Goal: Information Seeking & Learning: Learn about a topic

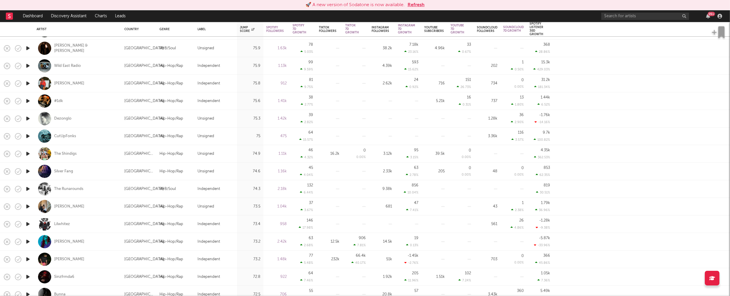
click at [29, 258] on icon "button" at bounding box center [28, 258] width 6 height 7
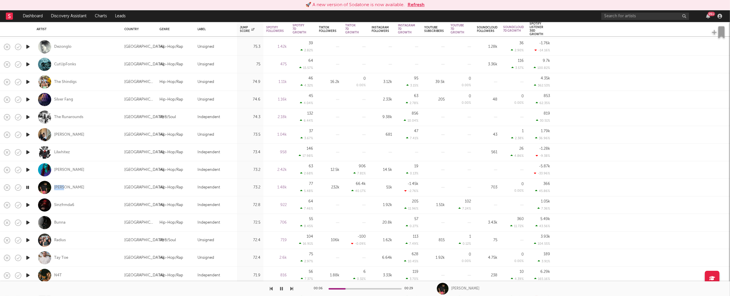
click at [27, 203] on icon "button" at bounding box center [28, 204] width 6 height 7
click at [28, 222] on icon "button" at bounding box center [28, 222] width 6 height 7
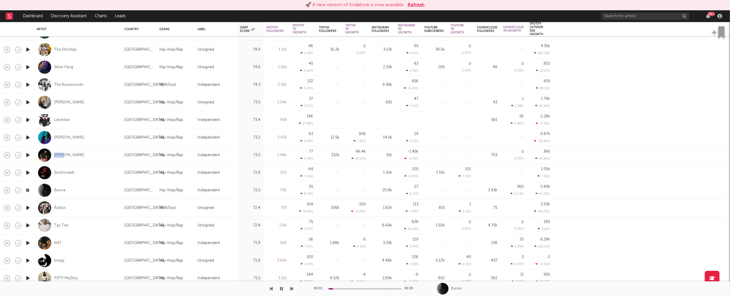
click at [28, 224] on icon "button" at bounding box center [28, 225] width 6 height 7
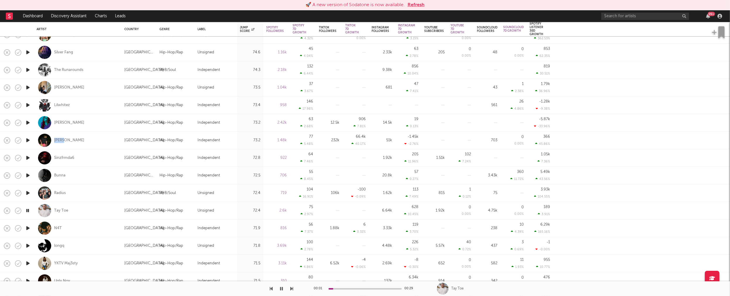
click at [29, 229] on icon "button" at bounding box center [28, 227] width 6 height 7
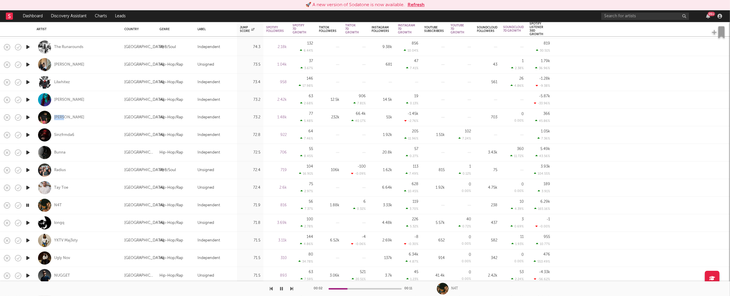
click at [29, 222] on icon "button" at bounding box center [28, 222] width 6 height 7
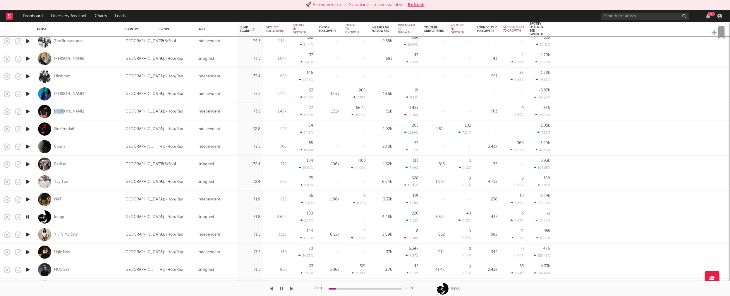
click at [28, 233] on icon "button" at bounding box center [28, 234] width 6 height 7
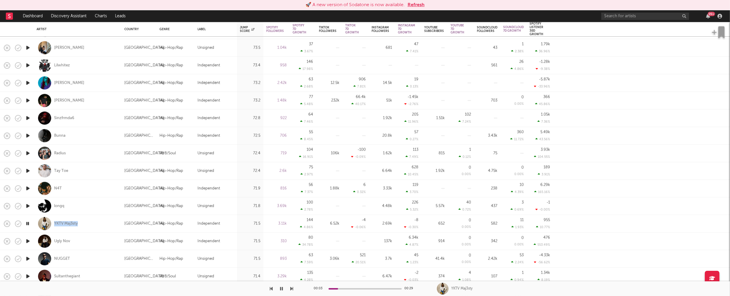
click at [28, 240] on icon "button" at bounding box center [28, 240] width 6 height 7
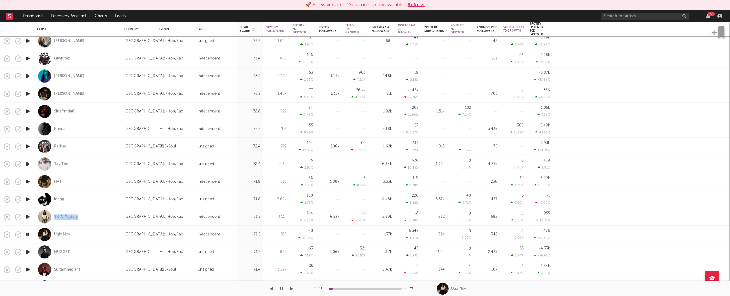
click at [28, 250] on icon "button" at bounding box center [28, 251] width 6 height 7
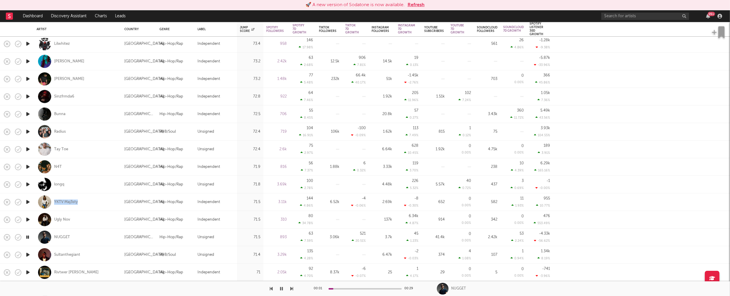
click at [29, 255] on icon "button" at bounding box center [28, 254] width 6 height 7
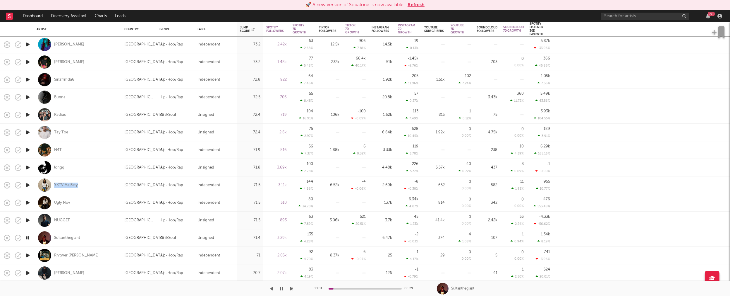
click at [30, 255] on icon "button" at bounding box center [28, 254] width 6 height 7
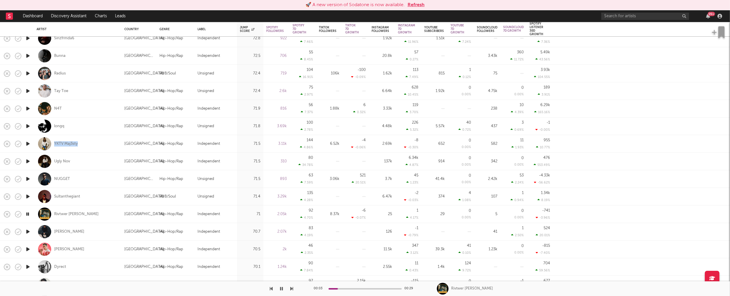
click at [28, 231] on icon "button" at bounding box center [28, 231] width 6 height 7
click at [28, 249] on icon "button" at bounding box center [28, 248] width 6 height 7
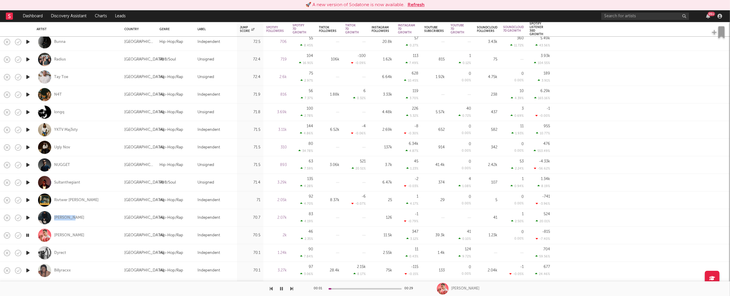
click at [28, 252] on icon "button" at bounding box center [28, 252] width 6 height 7
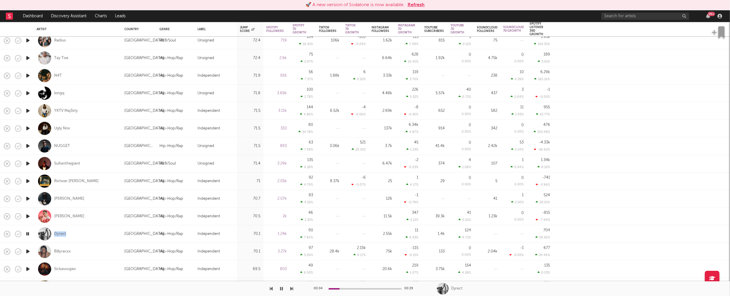
click at [30, 251] on icon "button" at bounding box center [28, 251] width 6 height 7
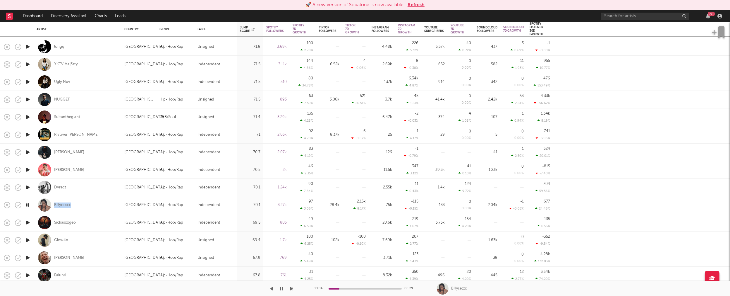
click at [27, 222] on icon "button" at bounding box center [28, 222] width 6 height 7
click at [27, 240] on icon "button" at bounding box center [28, 239] width 6 height 7
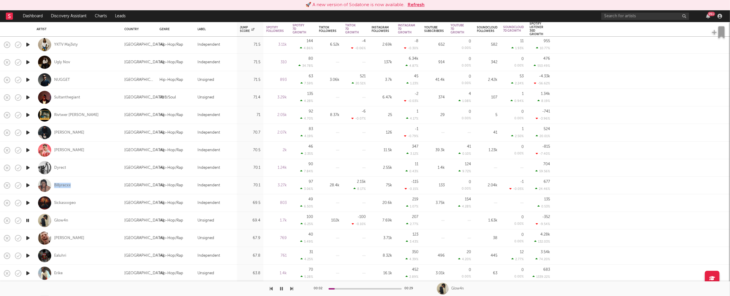
click at [28, 238] on icon "button" at bounding box center [28, 237] width 6 height 7
click at [28, 254] on icon "button" at bounding box center [28, 255] width 6 height 7
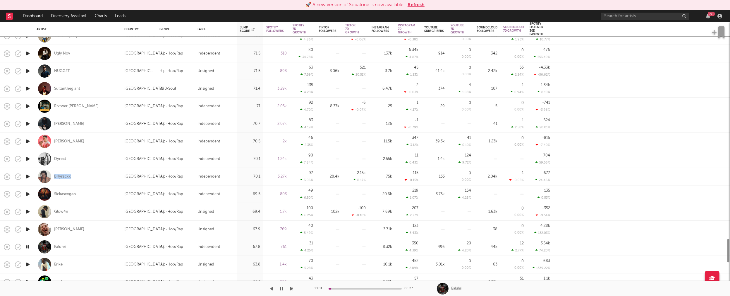
click at [28, 264] on icon "button" at bounding box center [28, 263] width 6 height 7
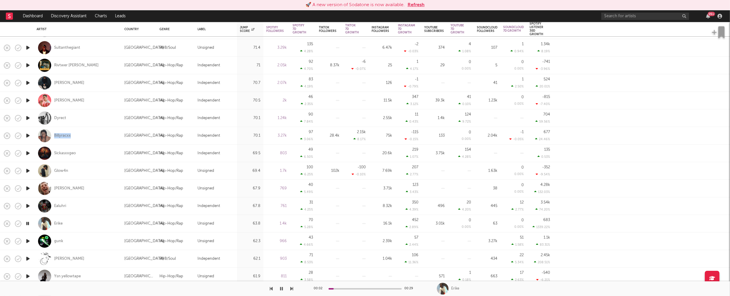
click at [28, 240] on icon "button" at bounding box center [28, 240] width 6 height 7
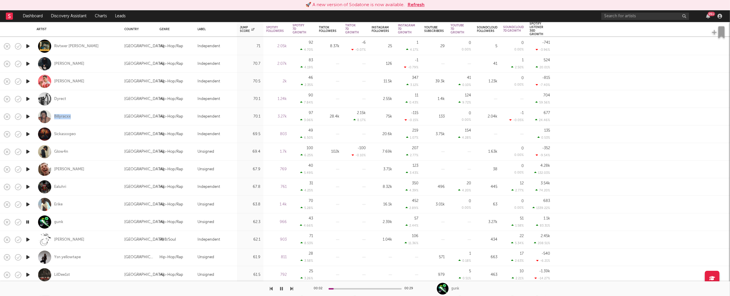
click at [29, 239] on icon "button" at bounding box center [28, 239] width 6 height 7
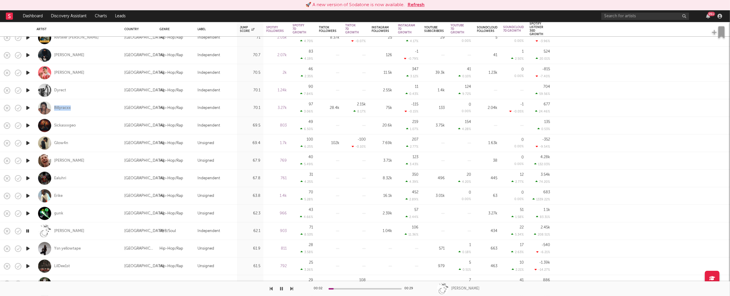
click at [28, 212] on icon "button" at bounding box center [28, 213] width 6 height 7
click at [28, 230] on icon "button" at bounding box center [28, 230] width 6 height 7
click at [29, 247] on icon "button" at bounding box center [28, 248] width 6 height 7
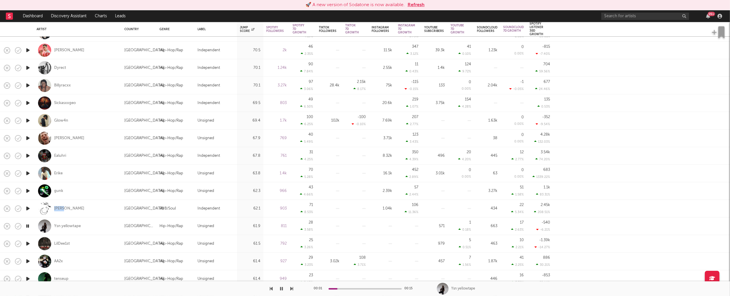
click at [27, 243] on icon "button" at bounding box center [28, 243] width 6 height 7
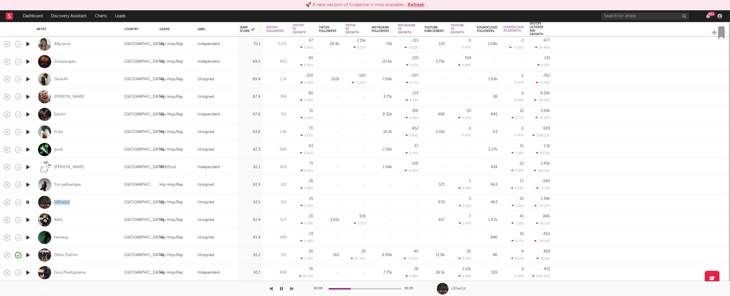
click at [28, 219] on icon "button" at bounding box center [28, 219] width 6 height 7
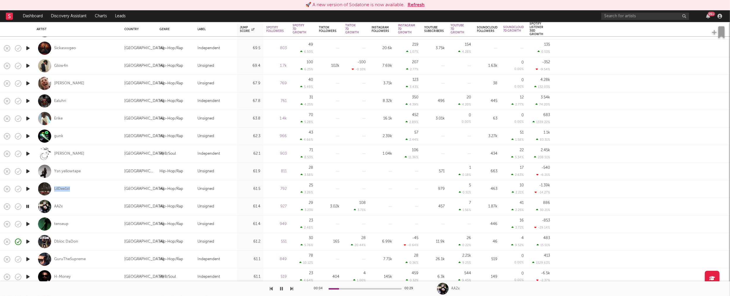
click at [29, 223] on icon "button" at bounding box center [28, 223] width 6 height 7
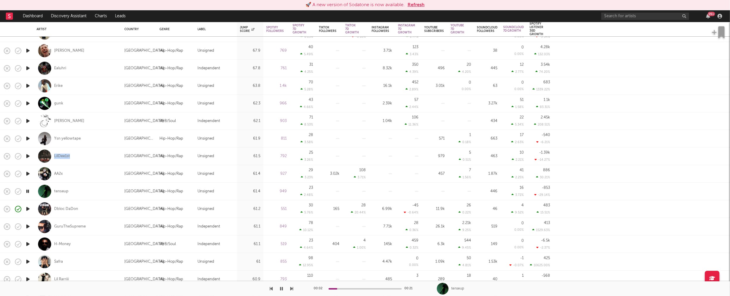
click at [28, 208] on icon "button" at bounding box center [28, 208] width 6 height 7
click at [28, 225] on icon "button" at bounding box center [28, 225] width 6 height 7
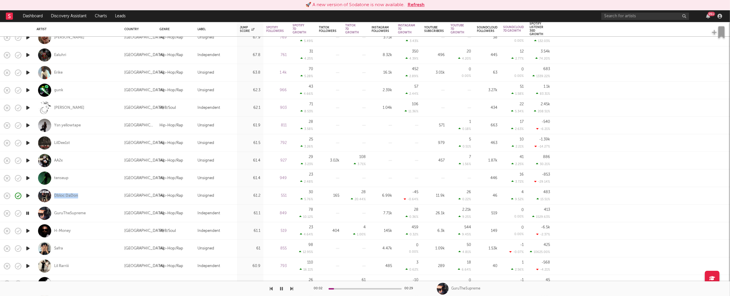
click at [29, 230] on icon "button" at bounding box center [28, 230] width 6 height 7
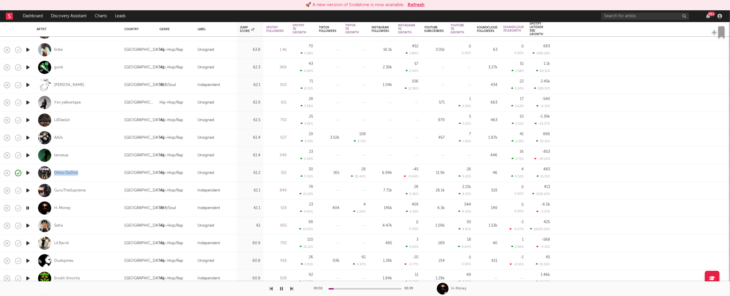
click at [28, 224] on icon "button" at bounding box center [28, 225] width 6 height 7
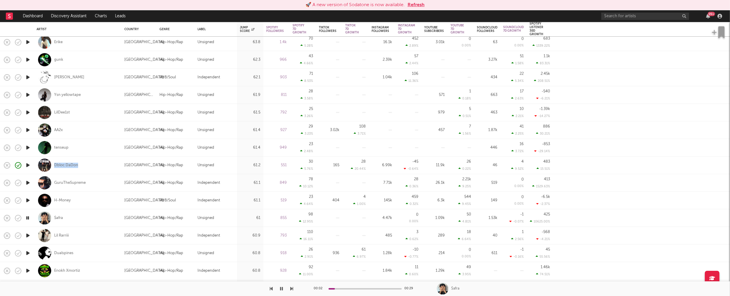
click at [28, 234] on icon "button" at bounding box center [28, 234] width 6 height 7
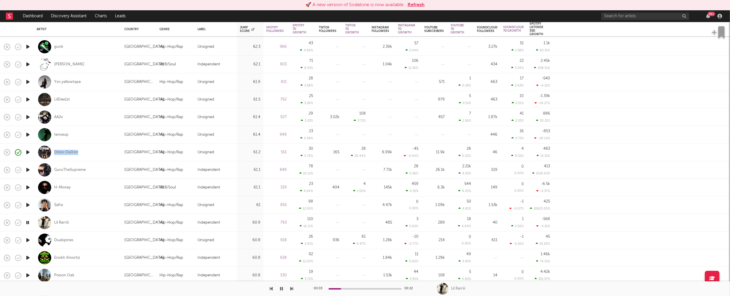
click at [28, 238] on icon "button" at bounding box center [28, 239] width 6 height 7
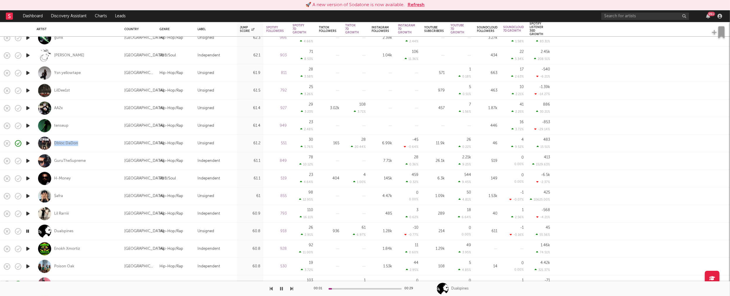
click at [28, 247] on icon "button" at bounding box center [28, 248] width 6 height 7
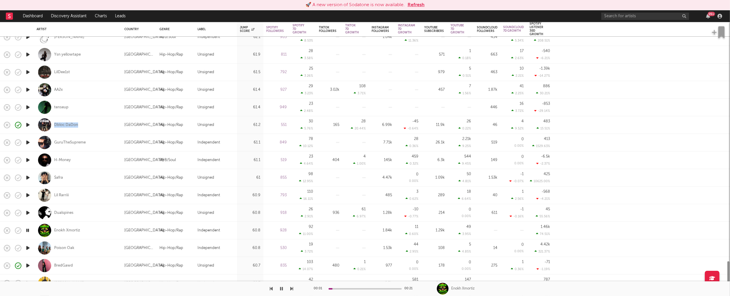
click at [29, 246] on icon "button" at bounding box center [28, 247] width 6 height 7
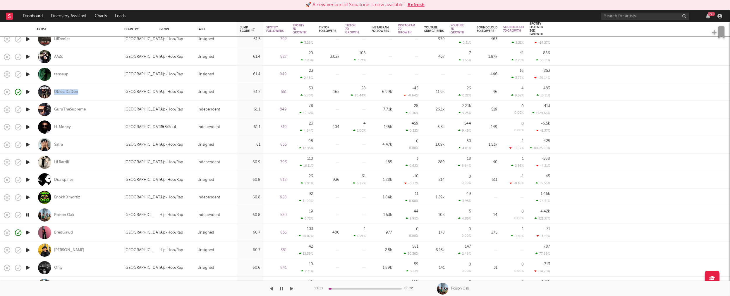
click at [28, 251] on icon "button" at bounding box center [28, 249] width 6 height 7
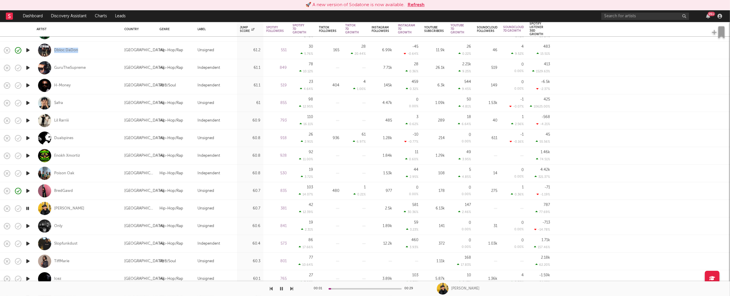
click at [29, 226] on icon "button" at bounding box center [28, 225] width 6 height 7
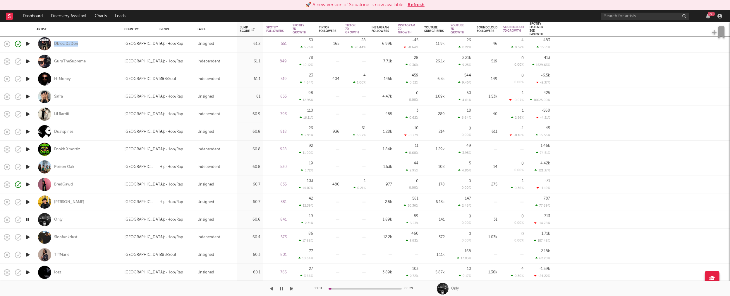
click at [28, 236] on icon "button" at bounding box center [28, 236] width 6 height 7
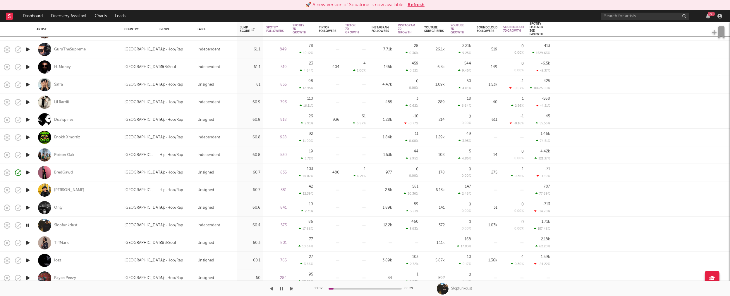
click at [27, 241] on icon "button" at bounding box center [28, 242] width 6 height 7
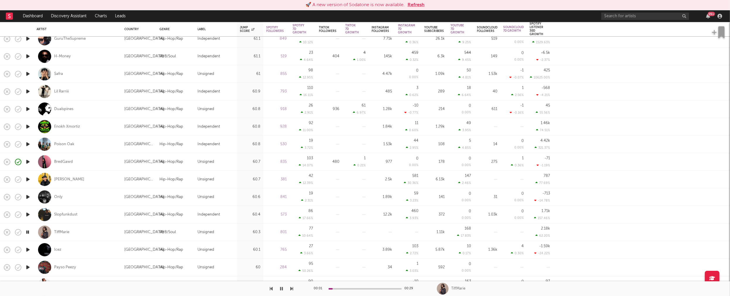
click at [28, 248] on icon "button" at bounding box center [28, 249] width 6 height 7
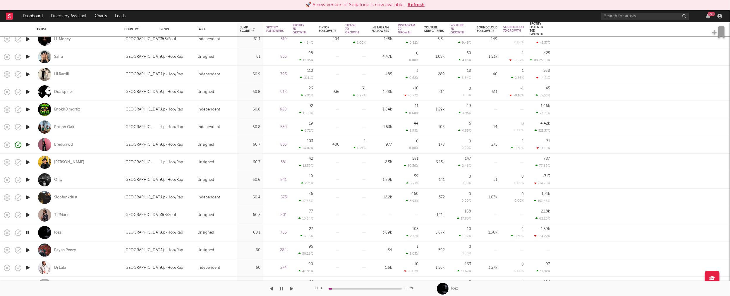
click at [28, 249] on icon "button" at bounding box center [28, 249] width 6 height 7
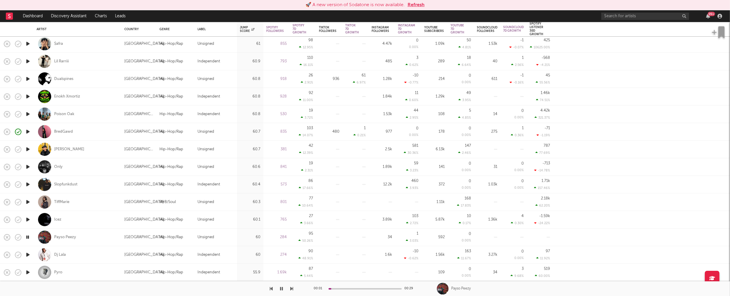
click at [28, 254] on icon "button" at bounding box center [28, 254] width 6 height 7
click at [27, 271] on icon "button" at bounding box center [28, 271] width 6 height 7
click at [28, 272] on icon "button" at bounding box center [28, 271] width 6 height 7
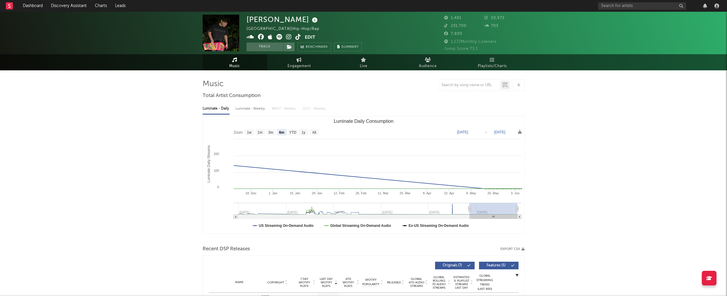
select select "6m"
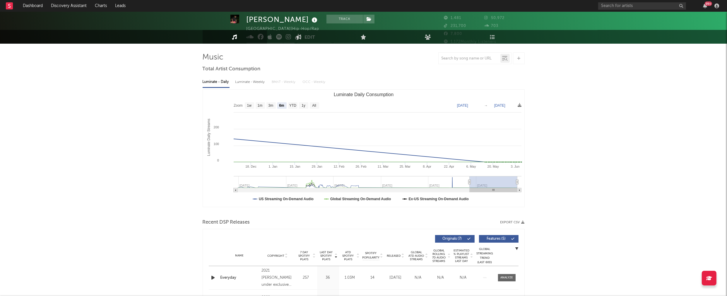
scroll to position [92, 0]
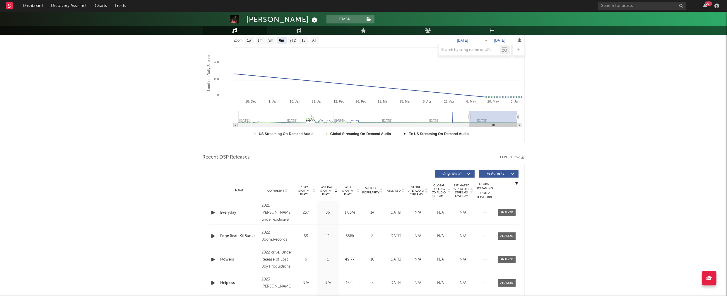
click at [212, 213] on icon "button" at bounding box center [213, 212] width 6 height 7
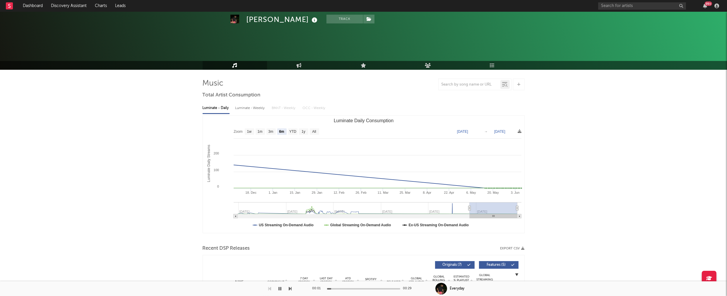
scroll to position [0, 0]
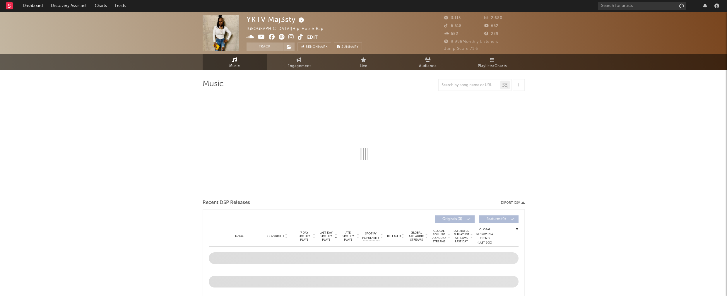
select select "1w"
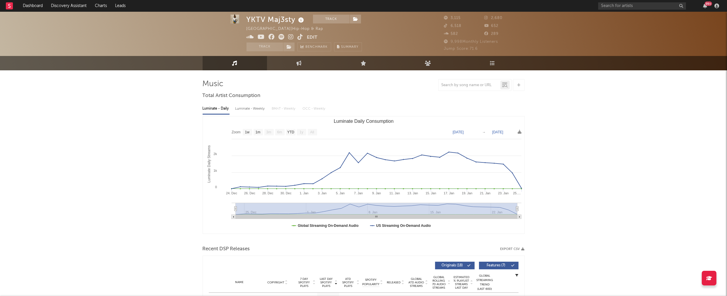
scroll to position [97, 0]
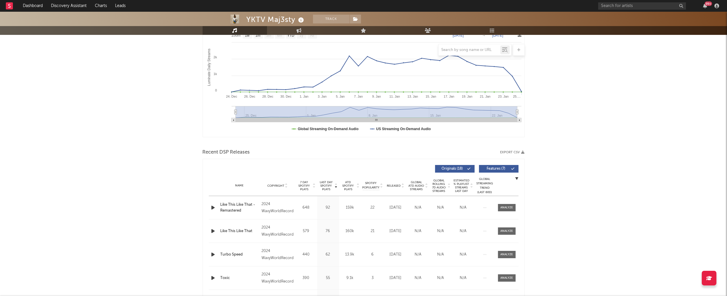
click at [211, 206] on icon "button" at bounding box center [213, 207] width 6 height 7
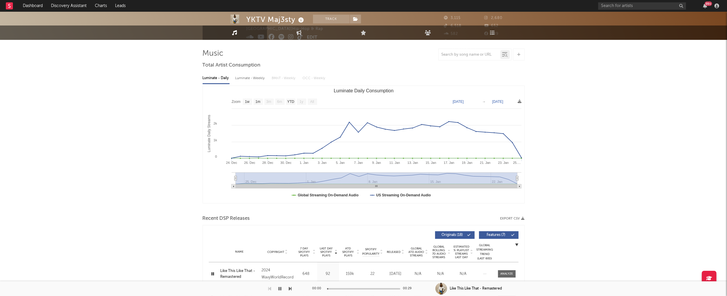
scroll to position [0, 0]
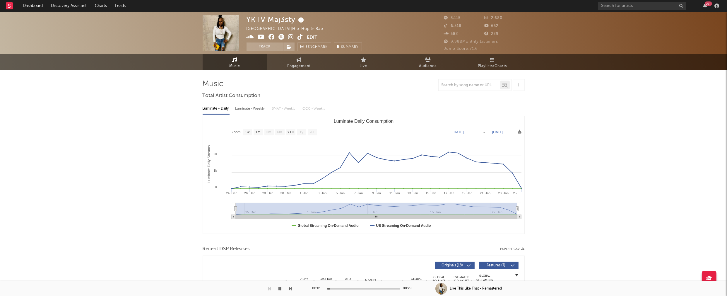
click at [255, 109] on div "Luminate - Weekly" at bounding box center [250, 109] width 31 height 10
select select "6m"
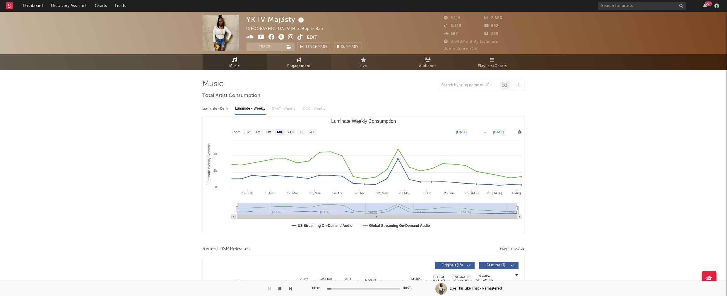
click at [297, 65] on span "Engagement" at bounding box center [298, 66] width 23 height 7
select select "1w"
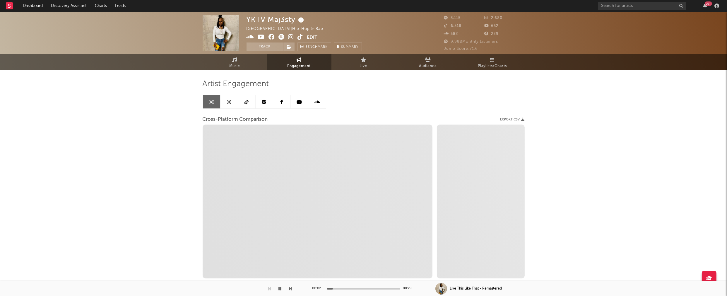
click at [289, 35] on icon at bounding box center [291, 37] width 6 height 6
select select "1m"
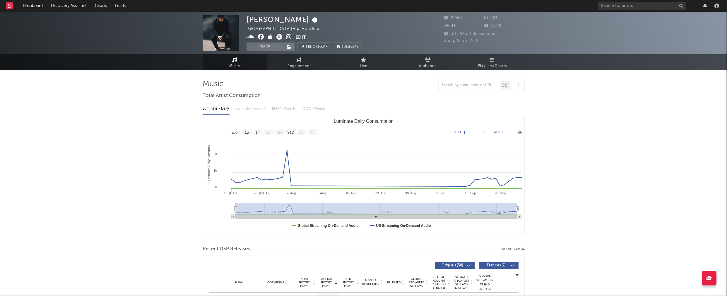
select select "1w"
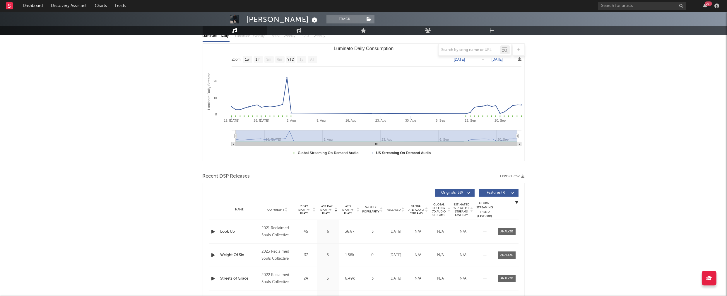
click at [211, 229] on icon "button" at bounding box center [213, 231] width 6 height 7
click at [275, 209] on span "Copyright" at bounding box center [275, 210] width 17 height 4
click at [275, 208] on span "Copyright" at bounding box center [275, 210] width 17 height 4
click at [214, 230] on icon "button" at bounding box center [213, 231] width 6 height 7
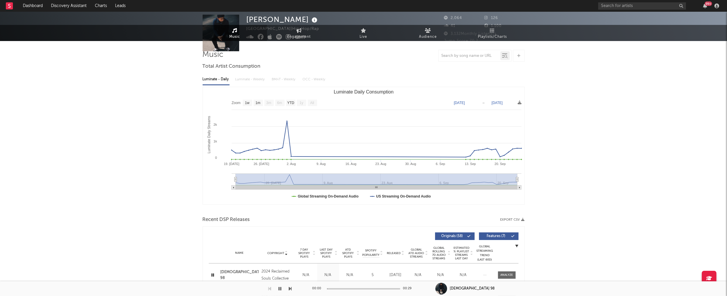
scroll to position [0, 0]
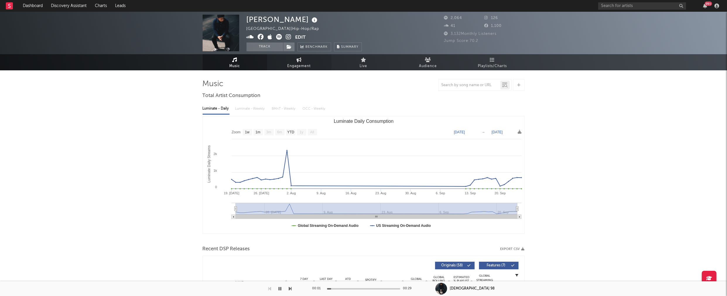
click at [291, 66] on span "Engagement" at bounding box center [298, 66] width 23 height 7
select select "1w"
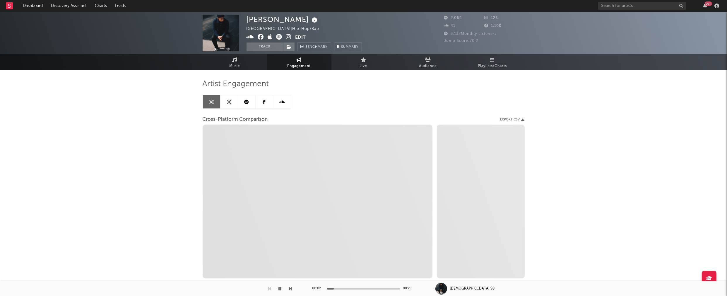
click at [289, 36] on icon at bounding box center [289, 37] width 6 height 6
select select "1m"
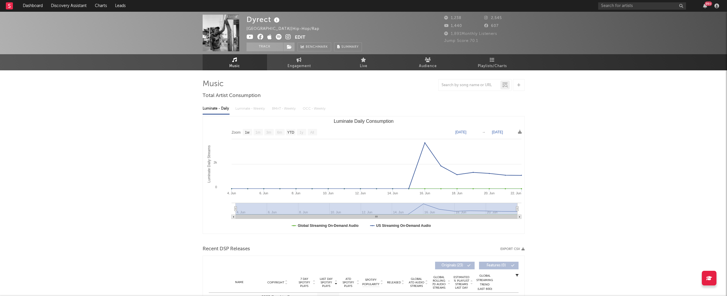
select select "1w"
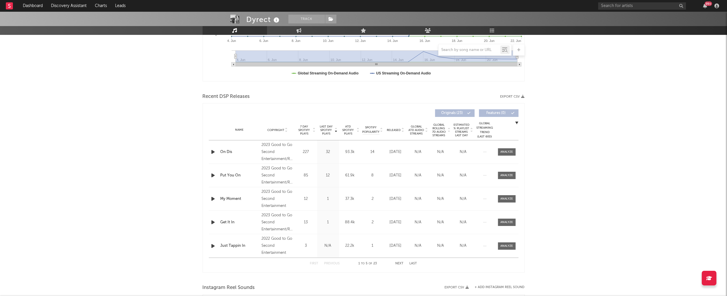
scroll to position [153, 0]
click at [211, 148] on icon "button" at bounding box center [213, 150] width 6 height 7
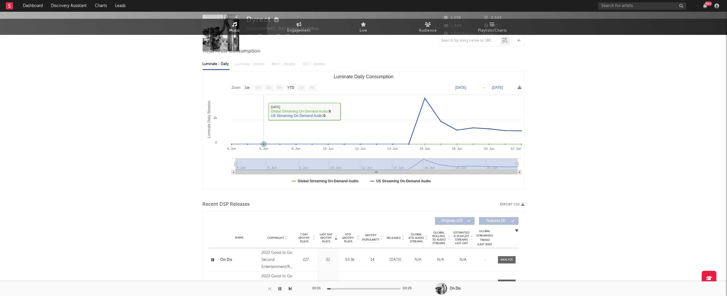
scroll to position [0, 0]
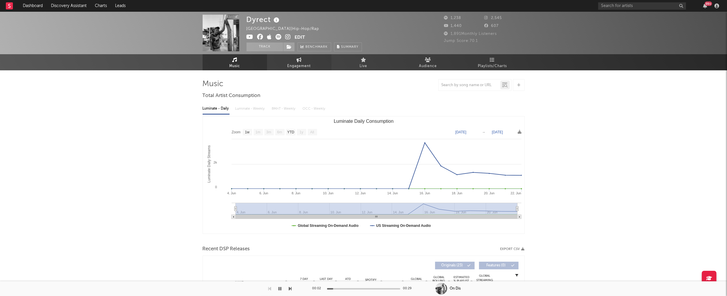
click at [293, 66] on span "Engagement" at bounding box center [298, 66] width 23 height 7
select select "1w"
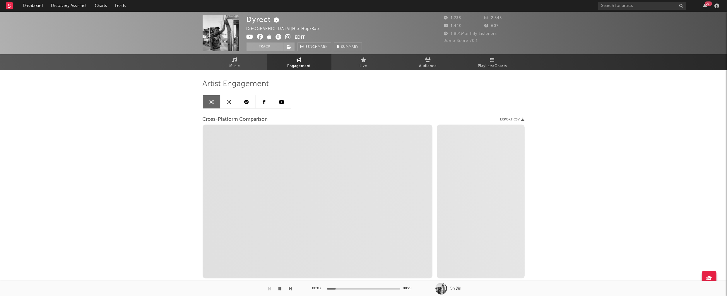
click at [287, 35] on icon at bounding box center [288, 37] width 6 height 6
select select "1m"
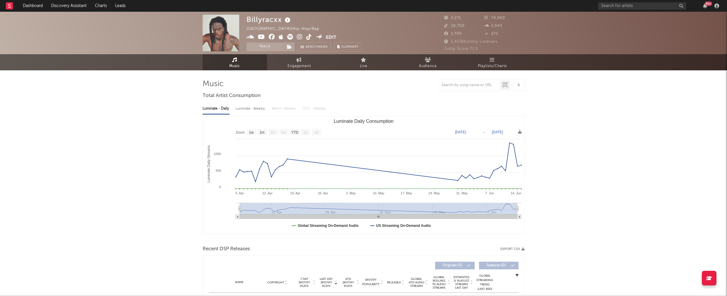
select select "1w"
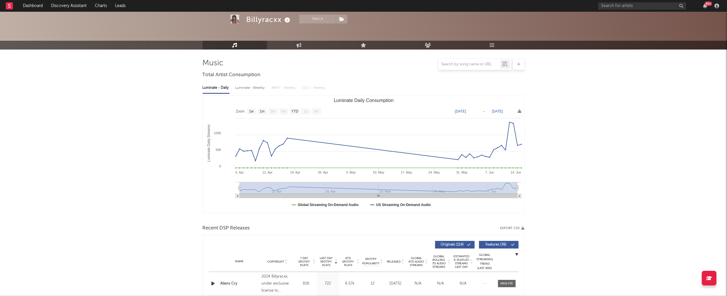
scroll to position [93, 0]
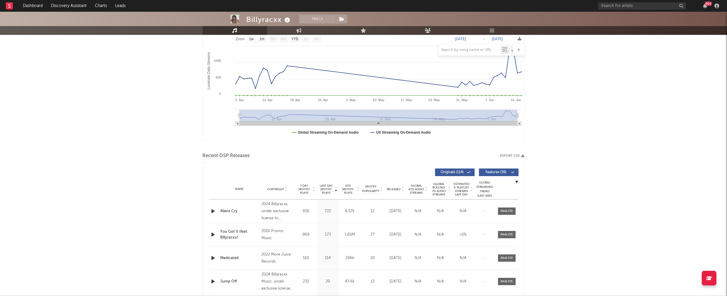
click at [211, 210] on icon "button" at bounding box center [213, 210] width 6 height 7
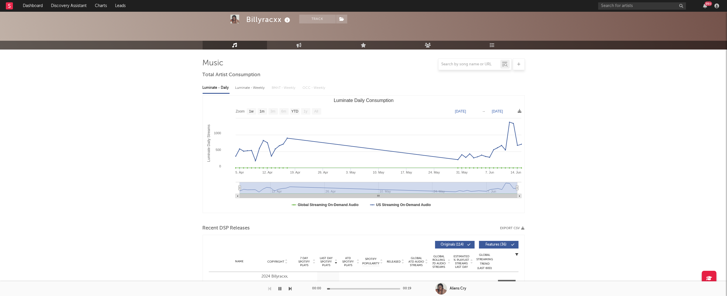
scroll to position [0, 0]
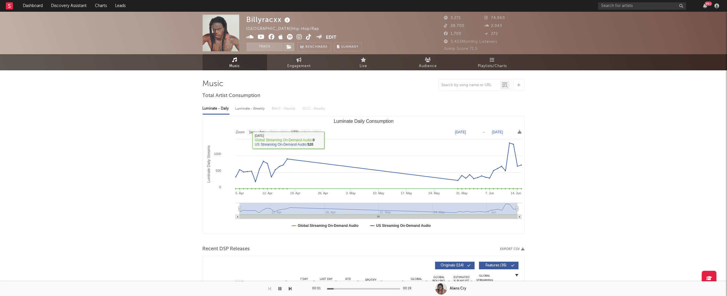
click at [254, 113] on div "Luminate - Weekly" at bounding box center [250, 109] width 31 height 10
select select "6m"
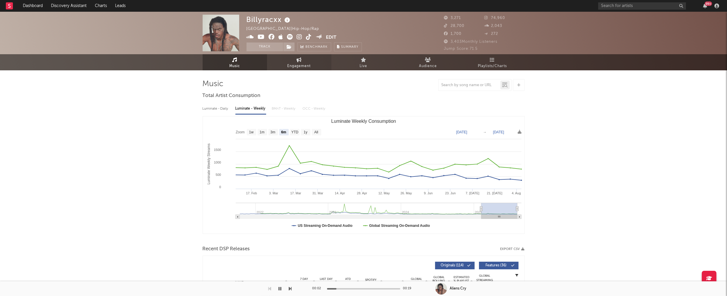
click at [295, 68] on span "Engagement" at bounding box center [298, 66] width 23 height 7
select select "1w"
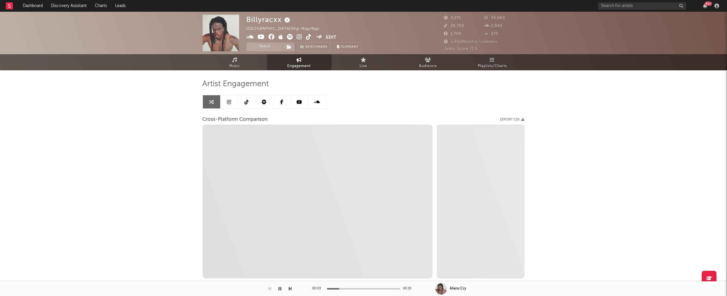
click at [299, 36] on icon at bounding box center [300, 37] width 6 height 6
select select "1m"
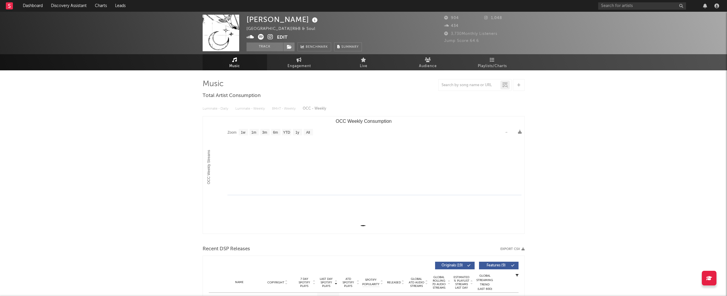
select select "1w"
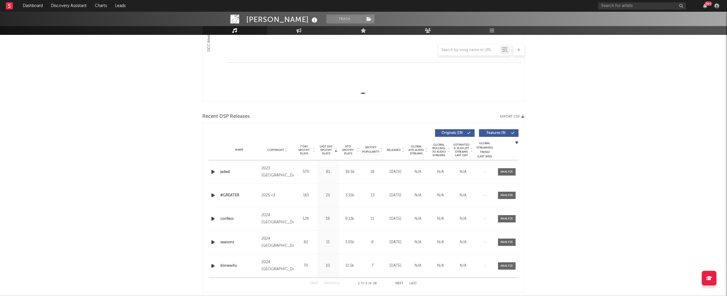
click at [212, 170] on icon "button" at bounding box center [213, 171] width 6 height 7
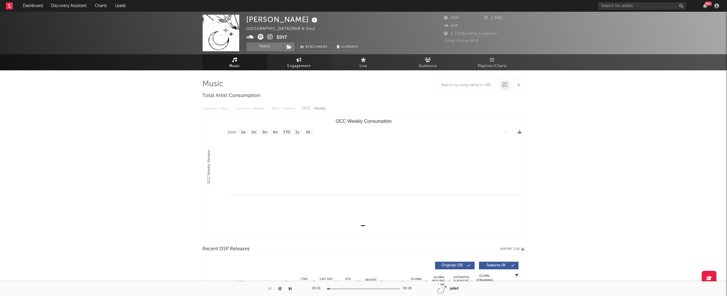
click at [304, 61] on link "Engagement" at bounding box center [299, 62] width 64 height 16
select select "1w"
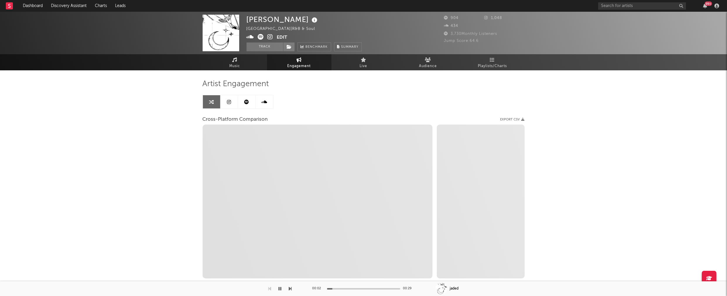
select select "1m"
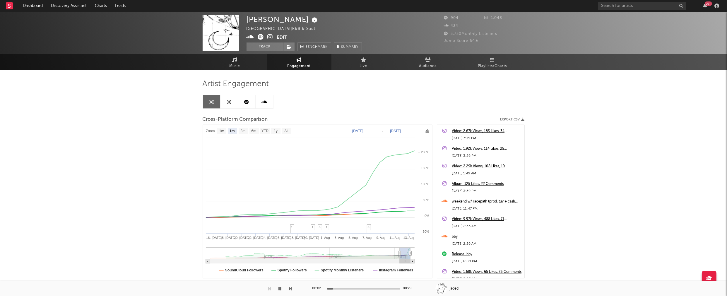
click at [270, 36] on icon at bounding box center [270, 37] width 6 height 6
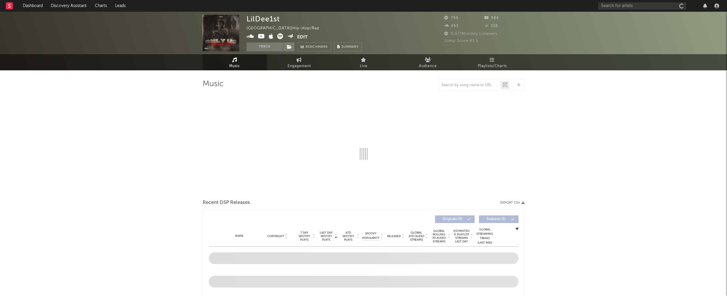
select select "6m"
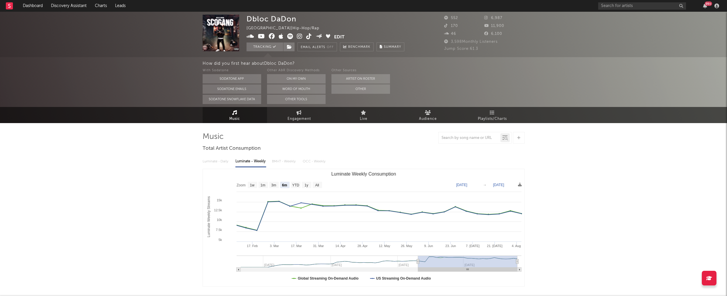
select select "6m"
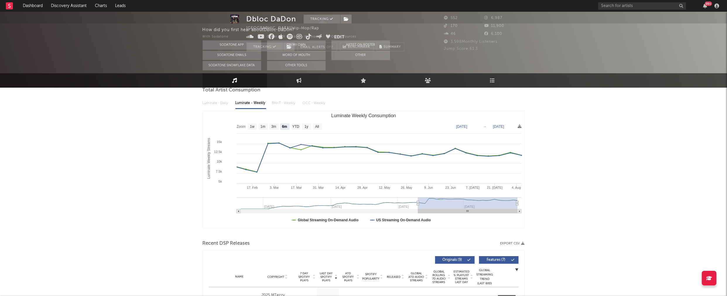
scroll to position [86, 0]
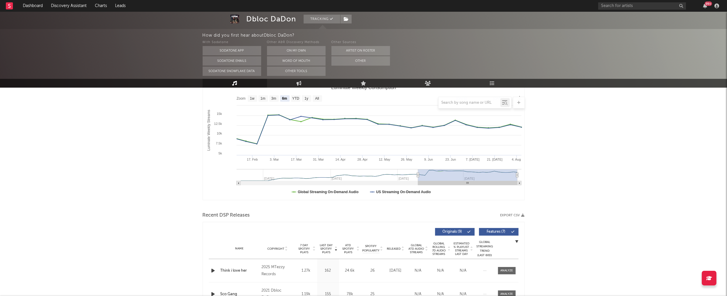
click at [212, 270] on icon "button" at bounding box center [213, 270] width 6 height 7
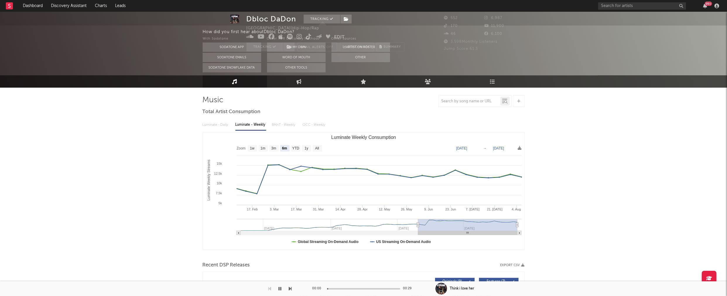
scroll to position [0, 0]
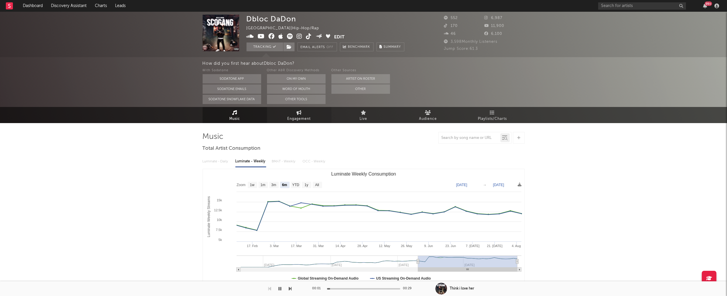
click at [308, 111] on link "Engagement" at bounding box center [299, 115] width 64 height 16
select select "1w"
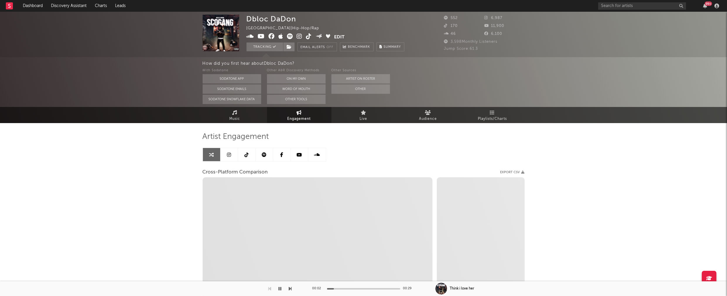
click at [299, 37] on icon at bounding box center [300, 36] width 6 height 6
select select "1m"
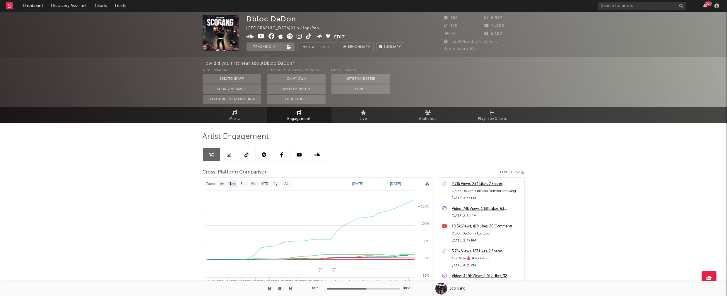
click at [307, 35] on icon at bounding box center [309, 36] width 6 height 6
click at [280, 288] on icon "button" at bounding box center [280, 288] width 3 height 5
click at [272, 37] on icon at bounding box center [272, 36] width 6 height 6
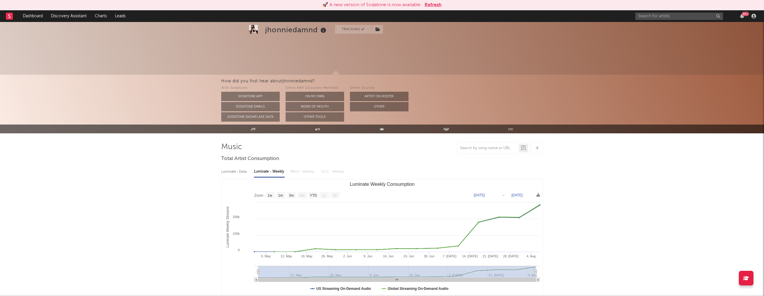
select select "1w"
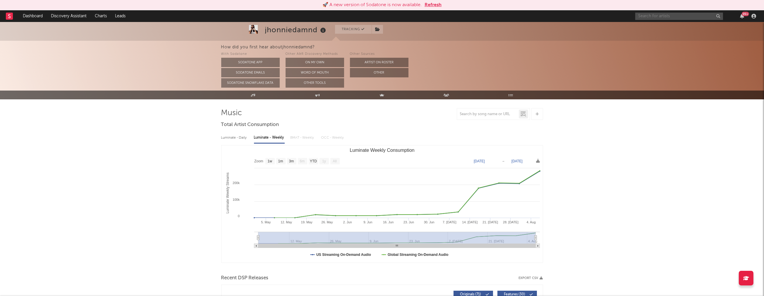
click at [650, 17] on input "text" at bounding box center [679, 16] width 88 height 7
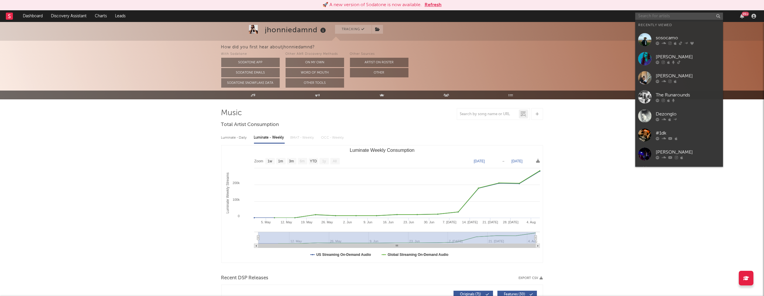
paste input "BossMan Pac"
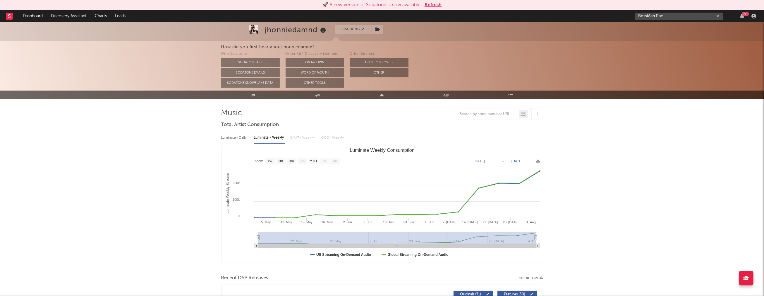
type input "BossMan Pac"
